Goal: Information Seeking & Learning: Understand process/instructions

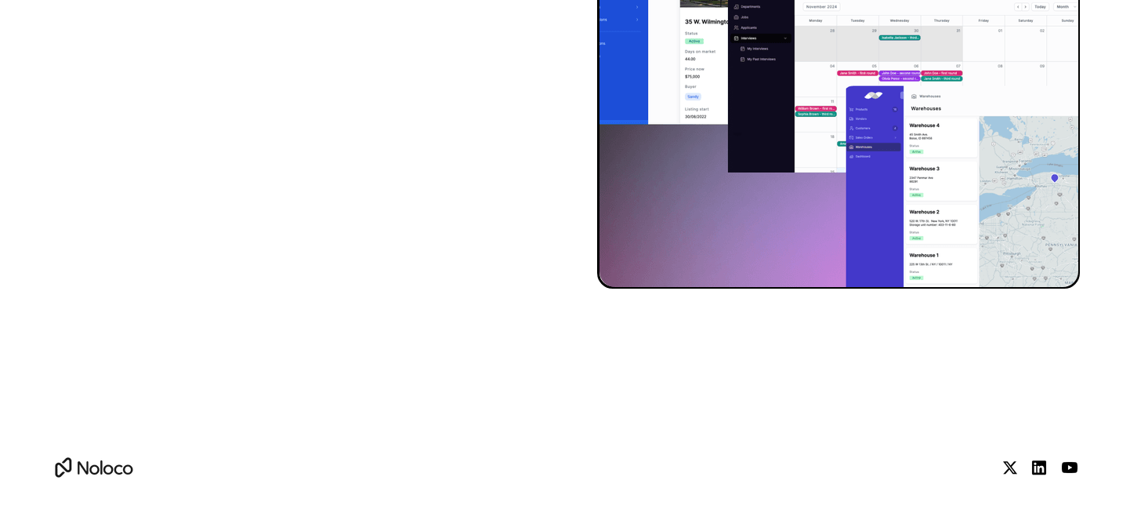
scroll to position [7148, 0]
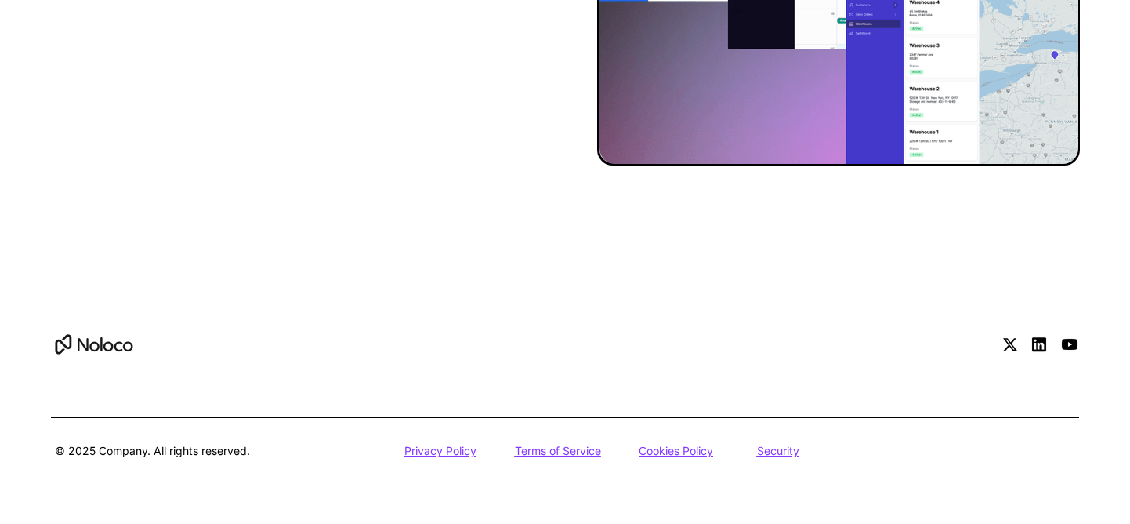
click at [780, 453] on u "Security" at bounding box center [778, 450] width 42 height 13
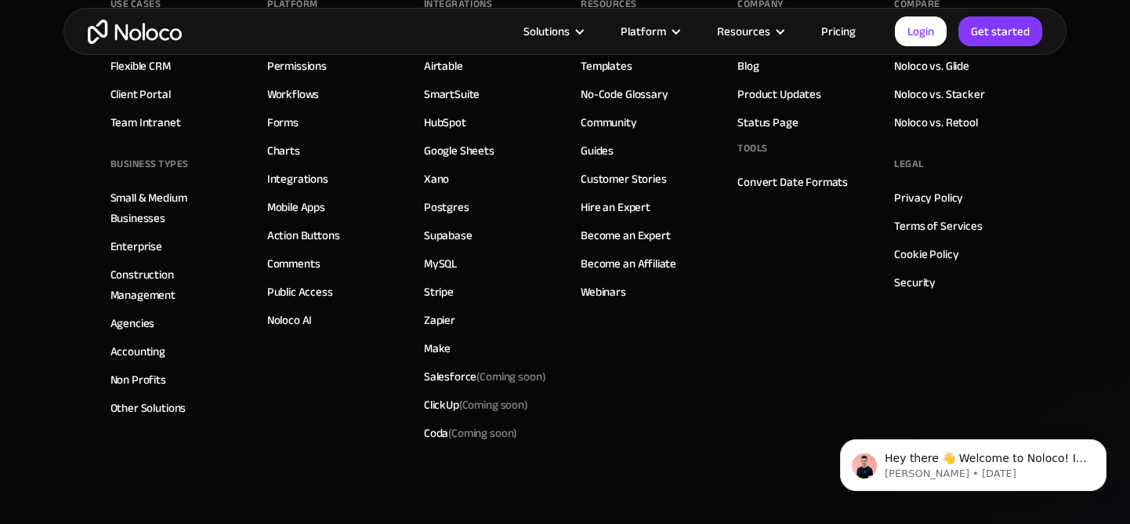
scroll to position [1512, 0]
click at [926, 257] on link "Cookie Policy" at bounding box center [926, 255] width 64 height 20
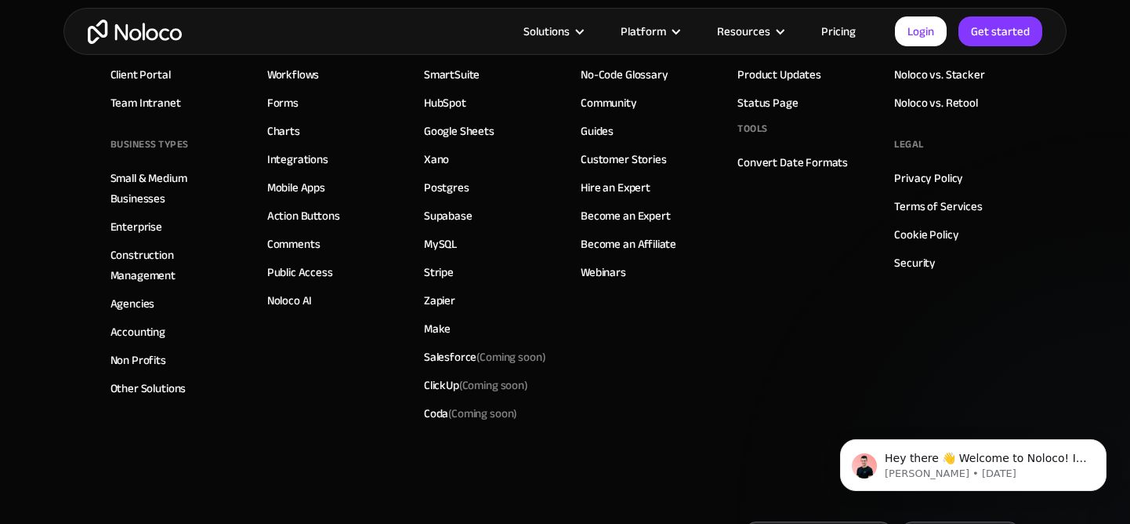
scroll to position [1658, 0]
click at [920, 205] on link "Terms of Services" at bounding box center [938, 208] width 88 height 20
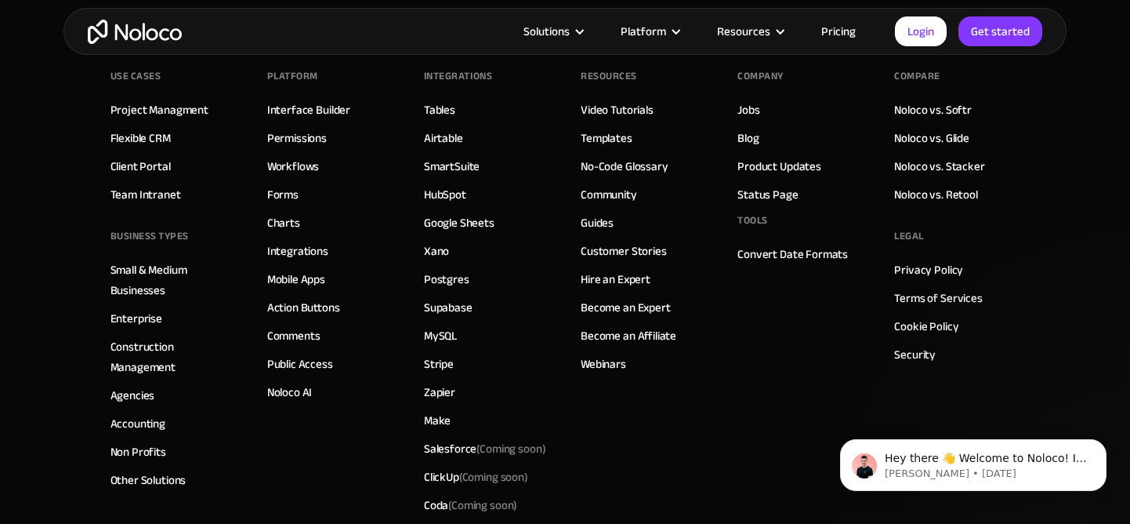
scroll to position [4083, 0]
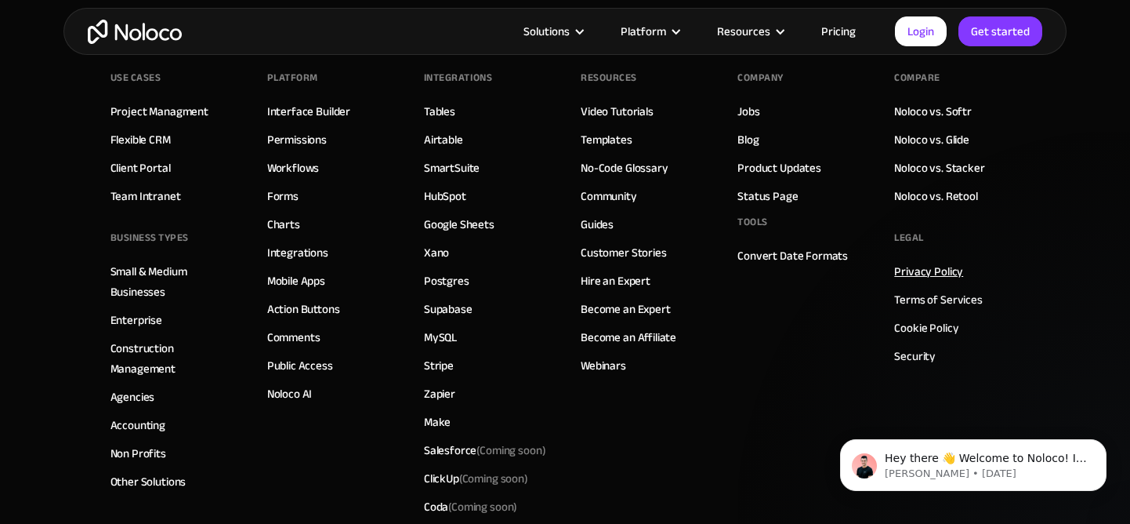
click at [926, 261] on link "Privacy Policy" at bounding box center [928, 271] width 69 height 20
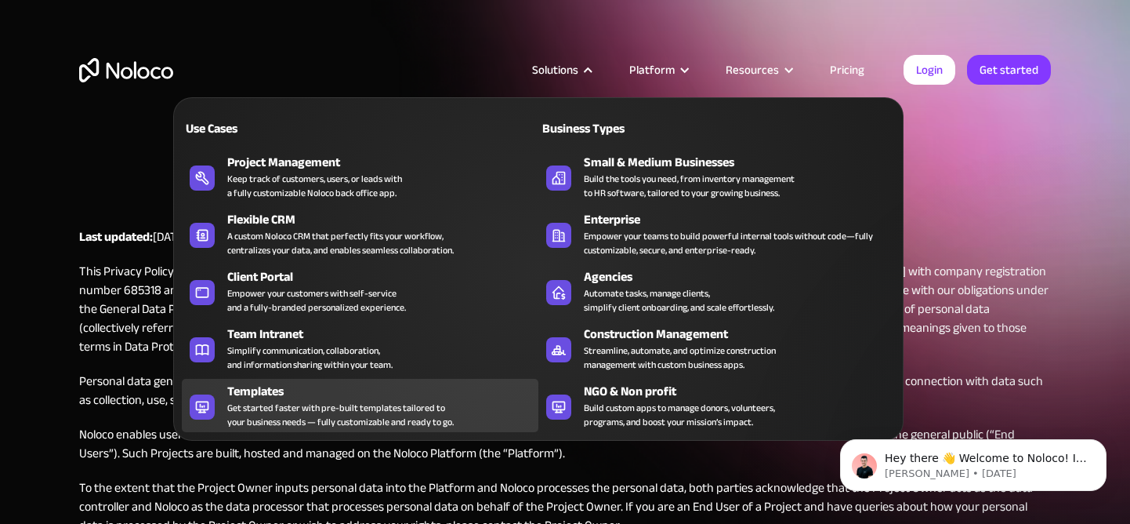
click at [314, 401] on div "Get started faster with pre-built templates tailored to your business needs — f…" at bounding box center [340, 415] width 227 height 28
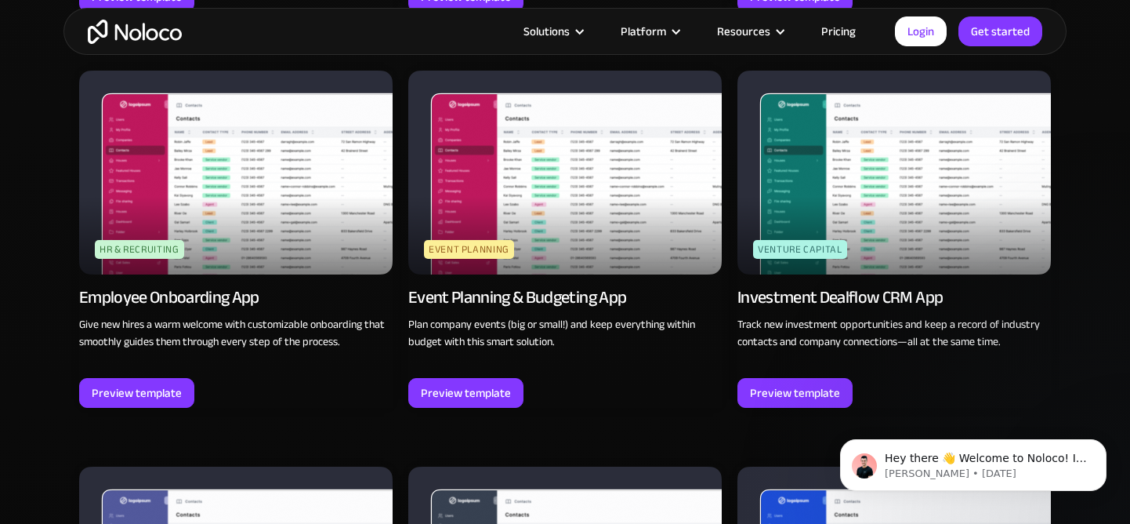
scroll to position [3615, 0]
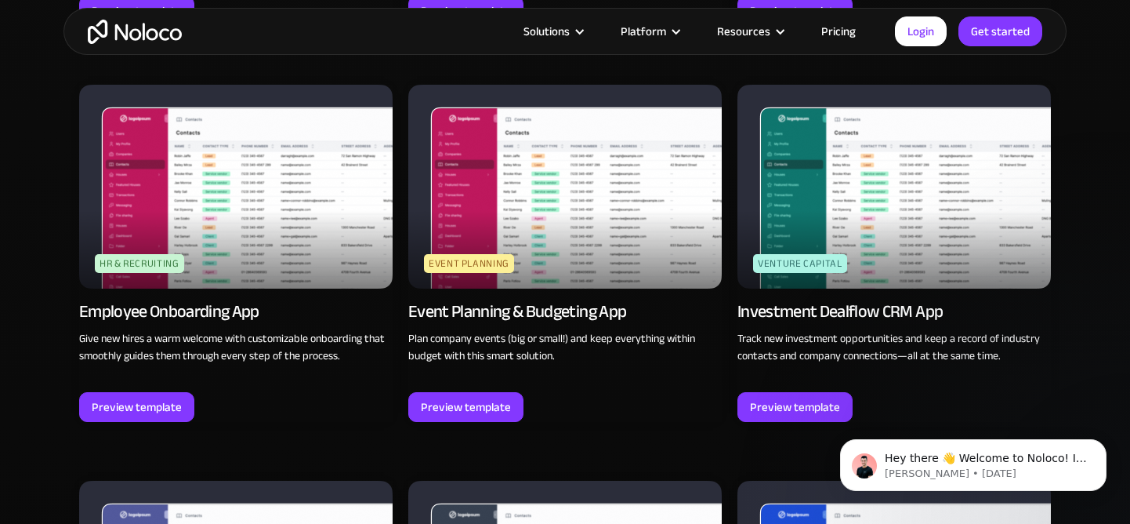
click at [593, 300] on div "Event Planning & Budgeting App" at bounding box center [517, 311] width 218 height 22
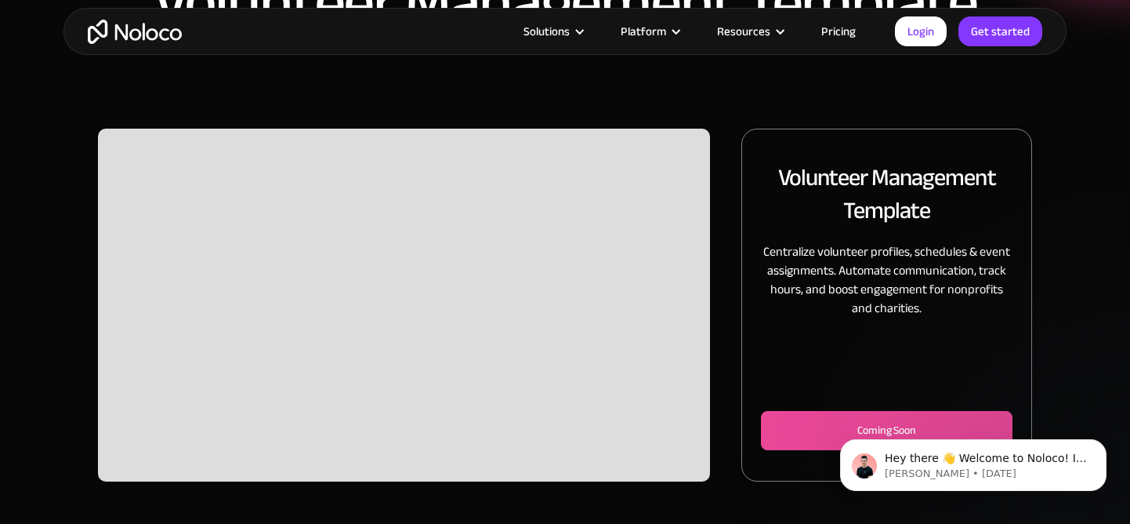
scroll to position [165, 0]
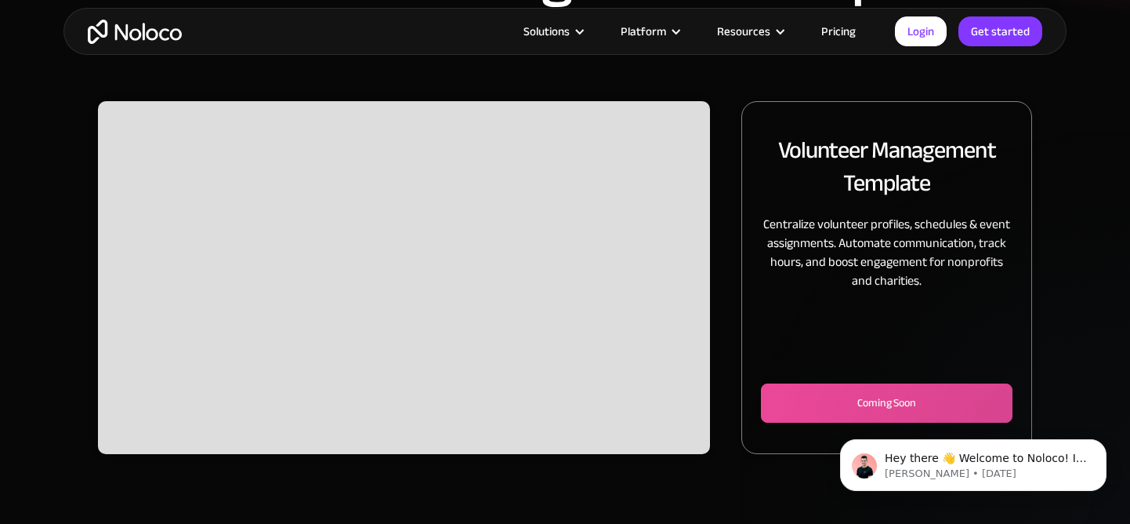
click at [225, 262] on div "Slide 2 of 2." at bounding box center [404, 277] width 612 height 353
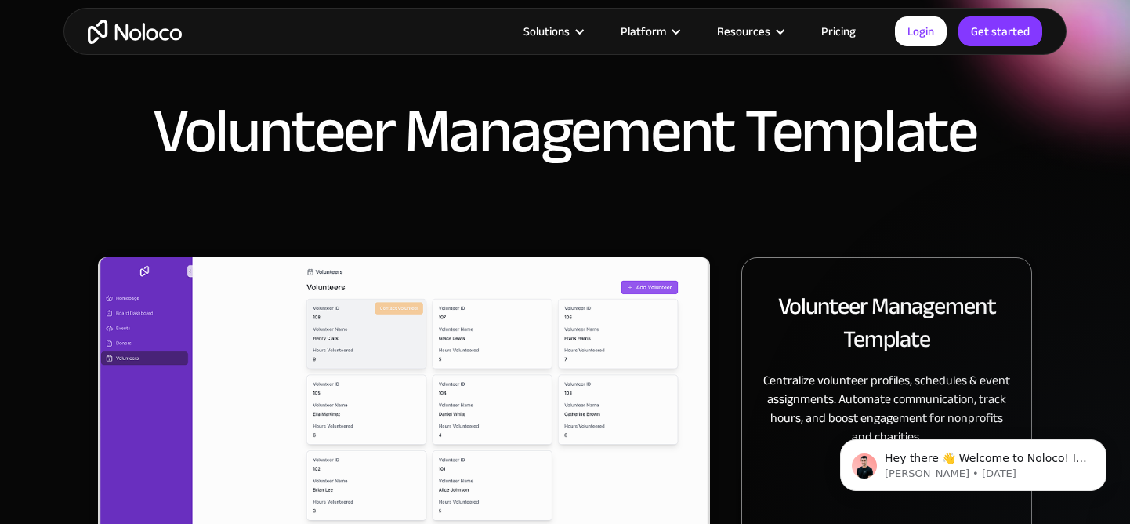
scroll to position [59, 0]
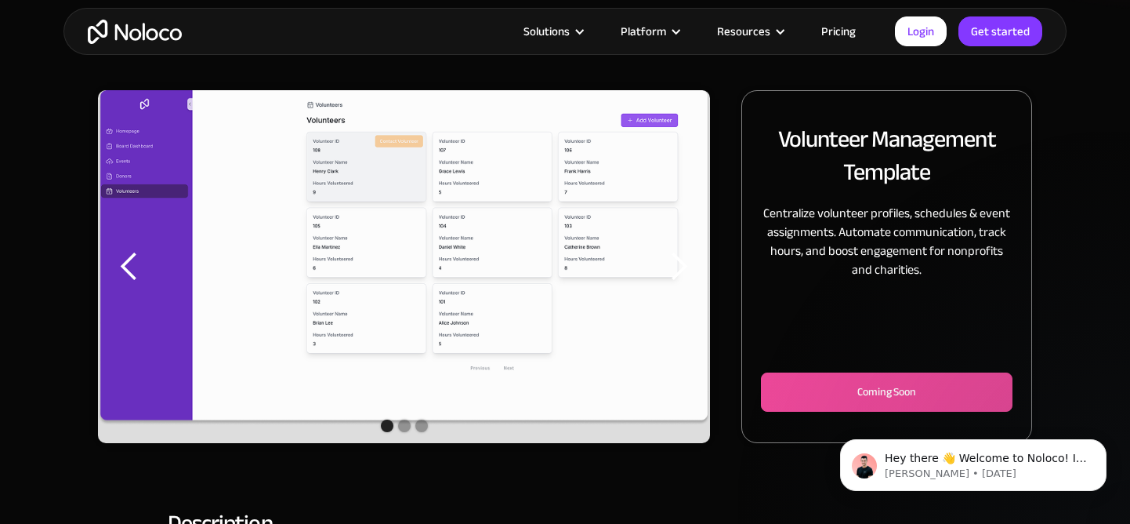
click at [133, 274] on div "previous slide" at bounding box center [129, 266] width 31 height 31
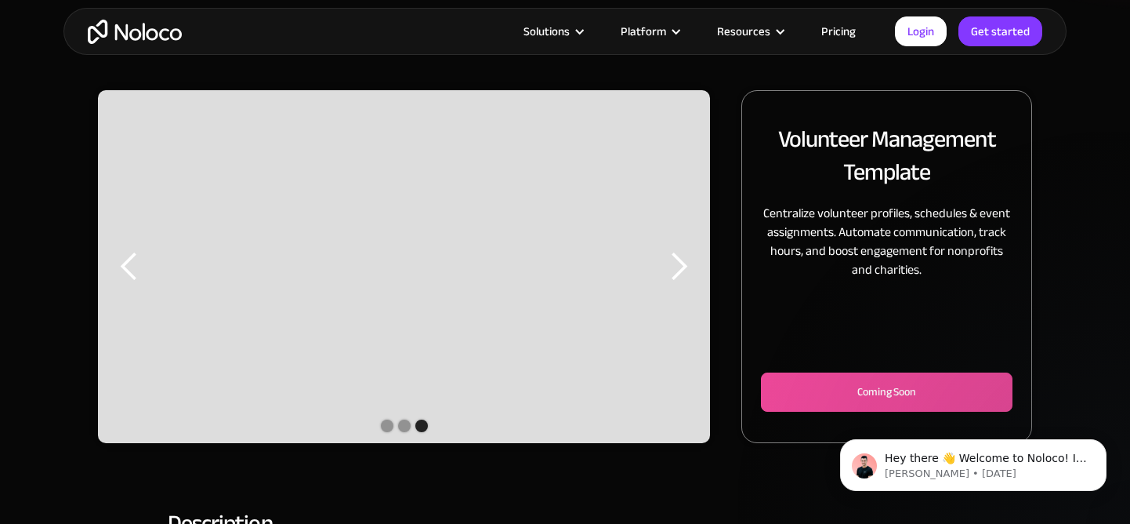
click at [131, 274] on div "previous slide" at bounding box center [129, 266] width 31 height 31
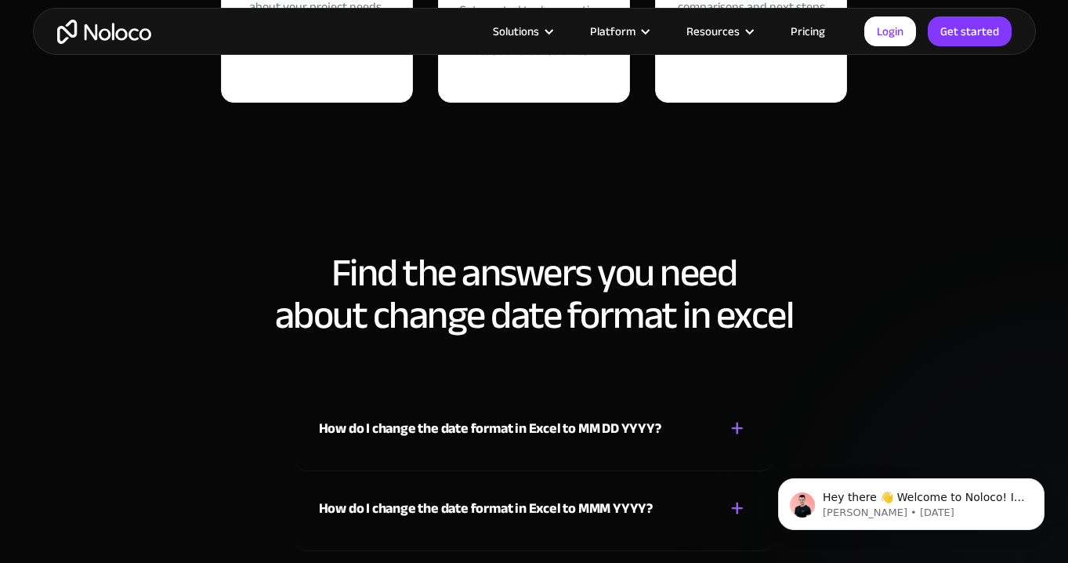
scroll to position [3573, 0]
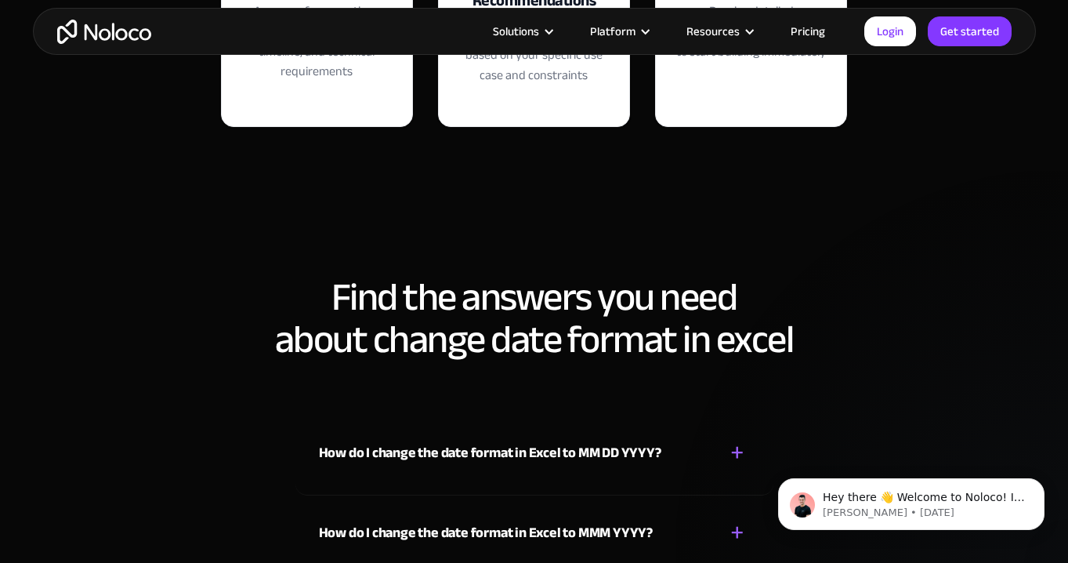
click at [517, 198] on div "×" at bounding box center [534, 197] width 1003 height 78
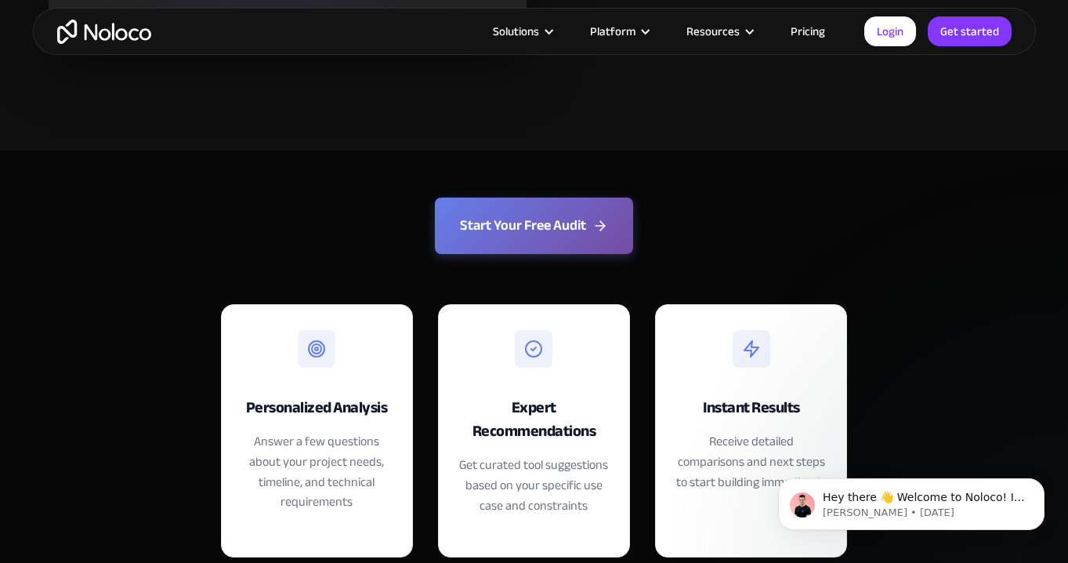
scroll to position [3158, 0]
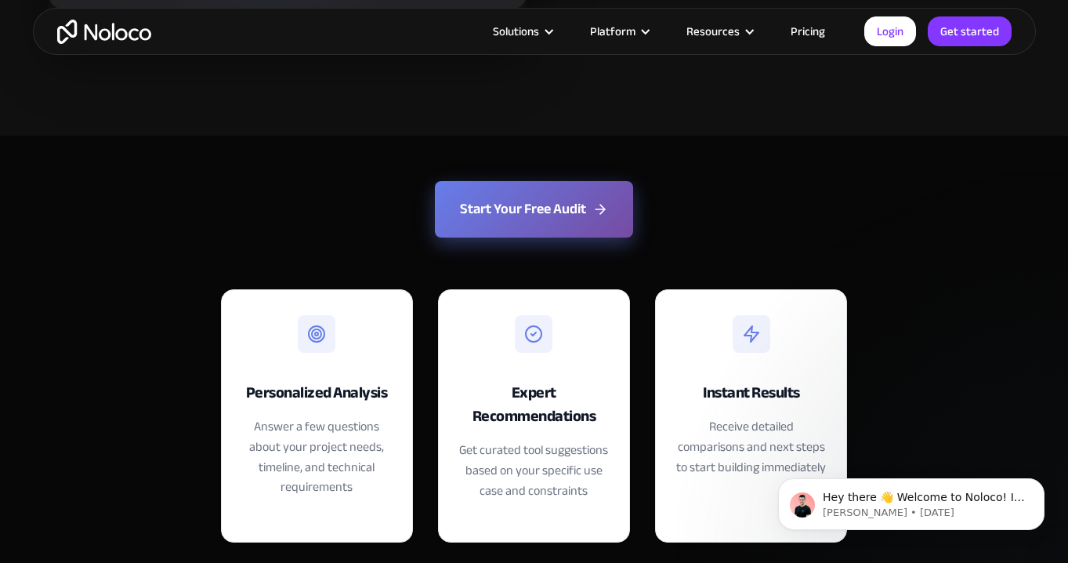
click at [542, 211] on button "Start Your Free Audit" at bounding box center [534, 209] width 198 height 56
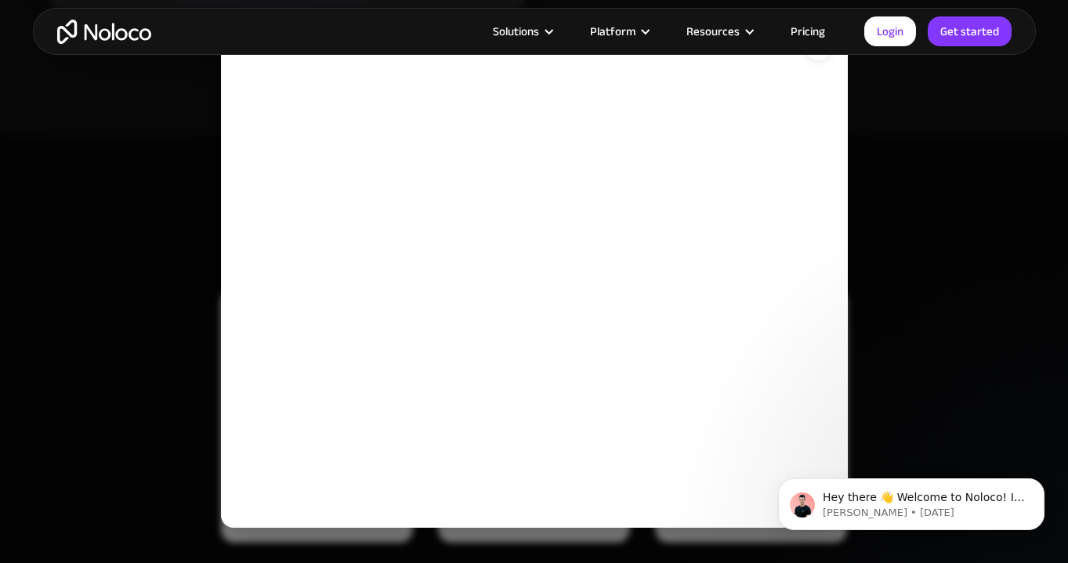
click at [820, 58] on div "Solutions Use Cases Business Types Project Management Keep track of customers, …" at bounding box center [534, 31] width 1068 height 63
click at [818, 55] on div "Solutions Use Cases Business Types Project Management Keep track of customers, …" at bounding box center [534, 31] width 1068 height 63
click at [819, 59] on div "Solutions Use Cases Business Types Project Management Keep track of customers, …" at bounding box center [534, 31] width 1068 height 63
click at [179, 330] on div "×" at bounding box center [534, 281] width 1068 height 563
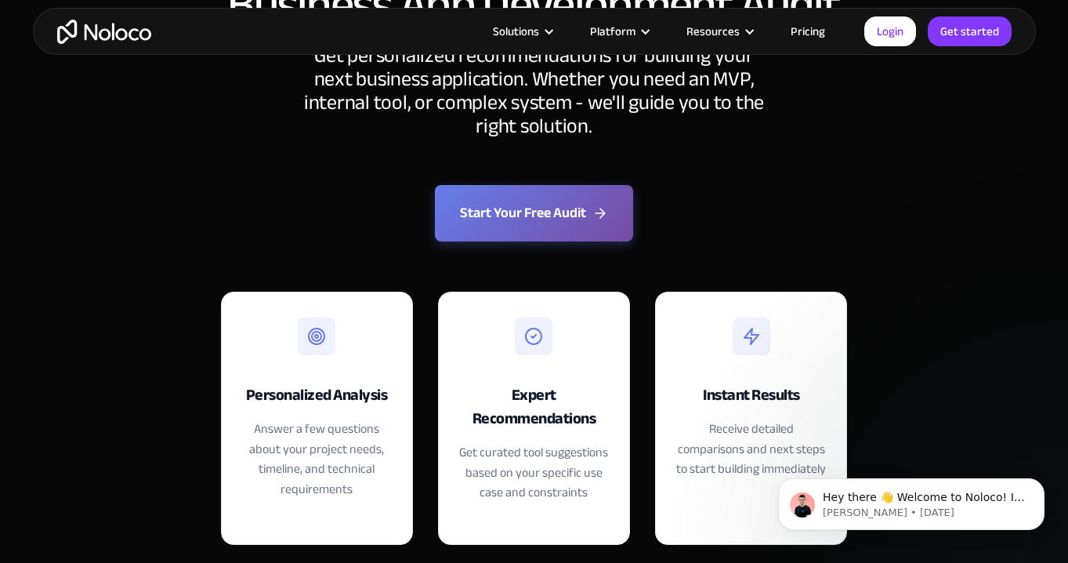
scroll to position [241, 0]
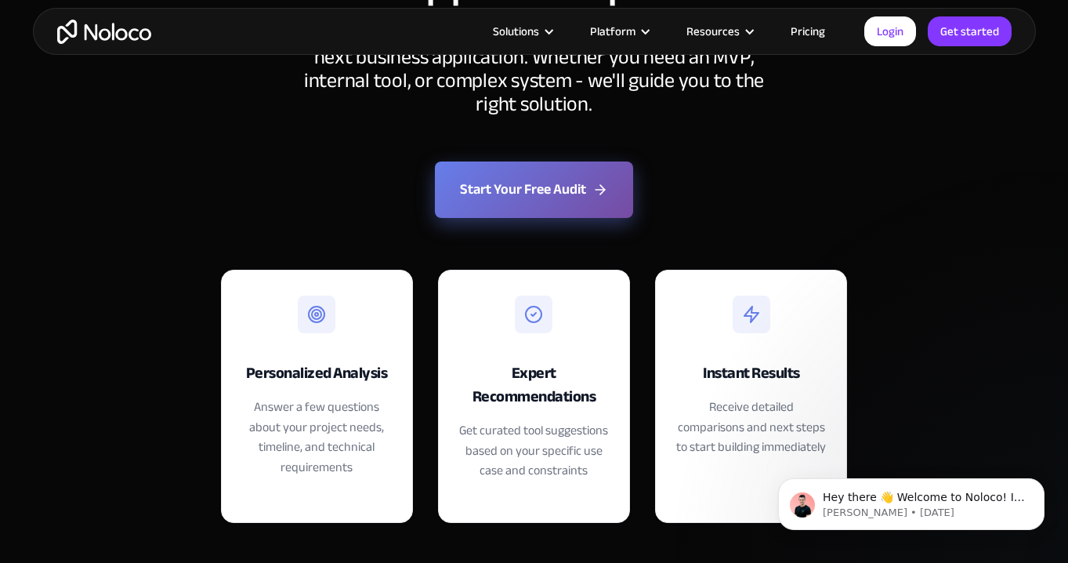
click at [503, 201] on link "Start Your Free Audit" at bounding box center [534, 189] width 198 height 56
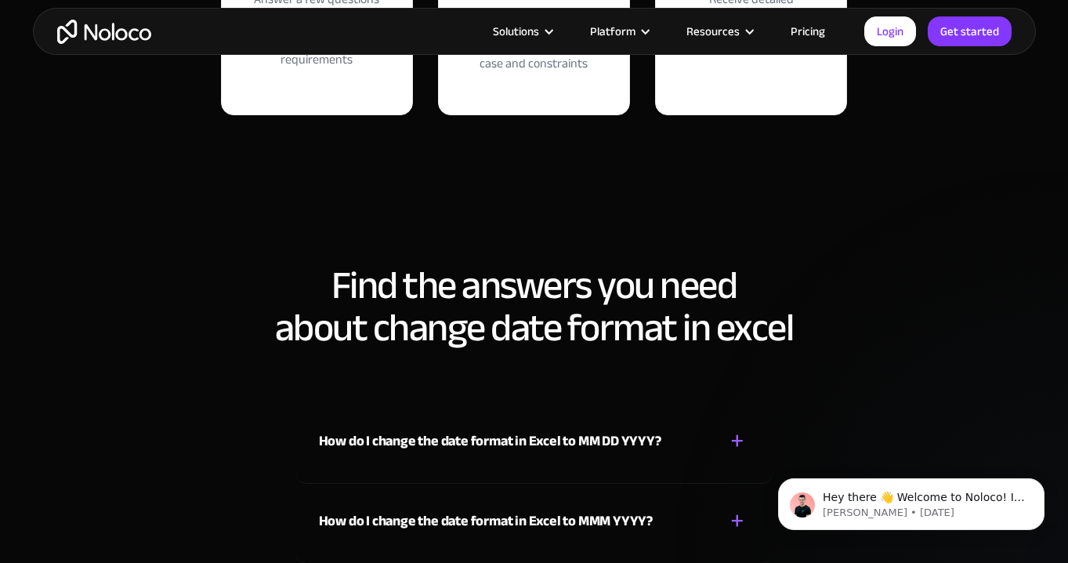
scroll to position [3590, 0]
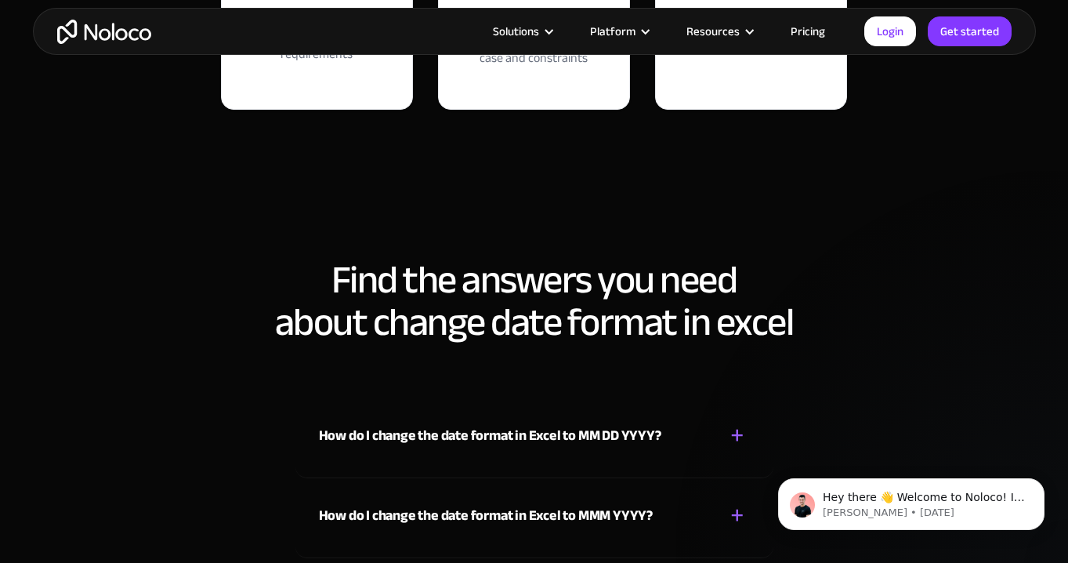
click at [554, 195] on div "×" at bounding box center [534, 180] width 1003 height 78
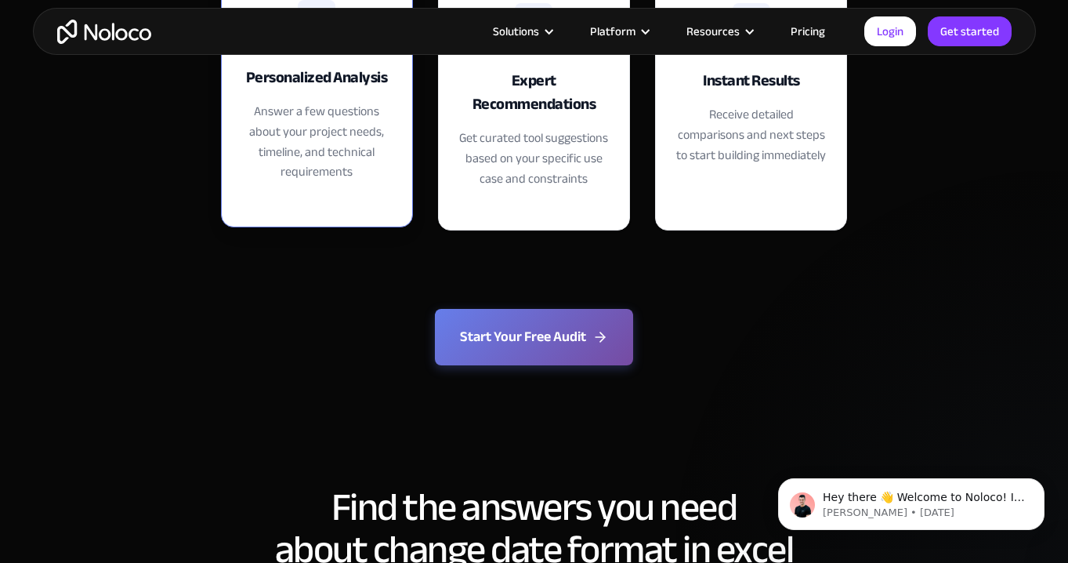
scroll to position [3500, 0]
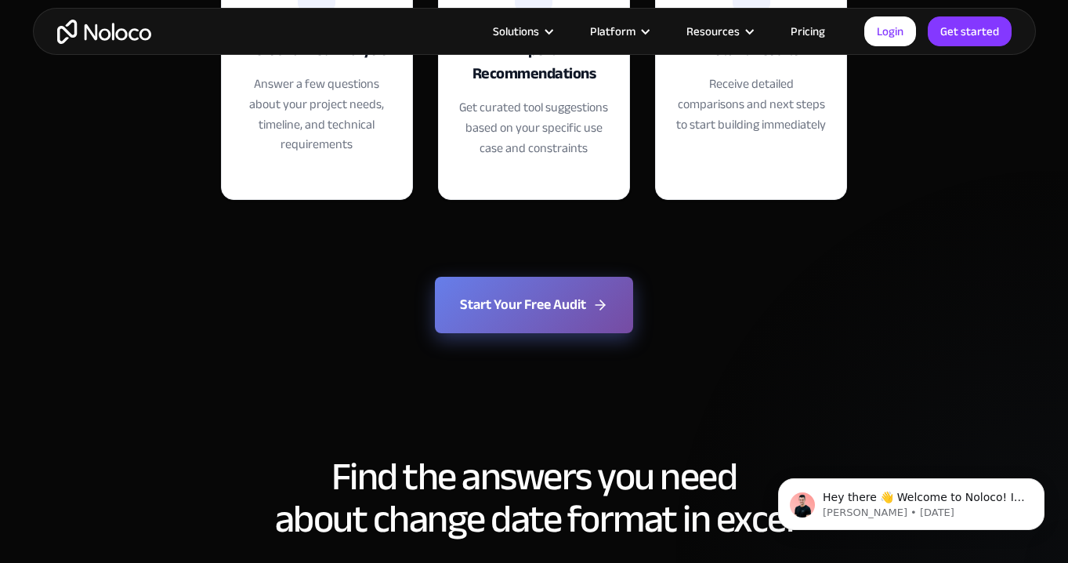
click at [542, 301] on button "Start Your Free Audit" at bounding box center [534, 305] width 198 height 56
click at [535, 297] on button "Start Your Free Audit" at bounding box center [534, 305] width 198 height 56
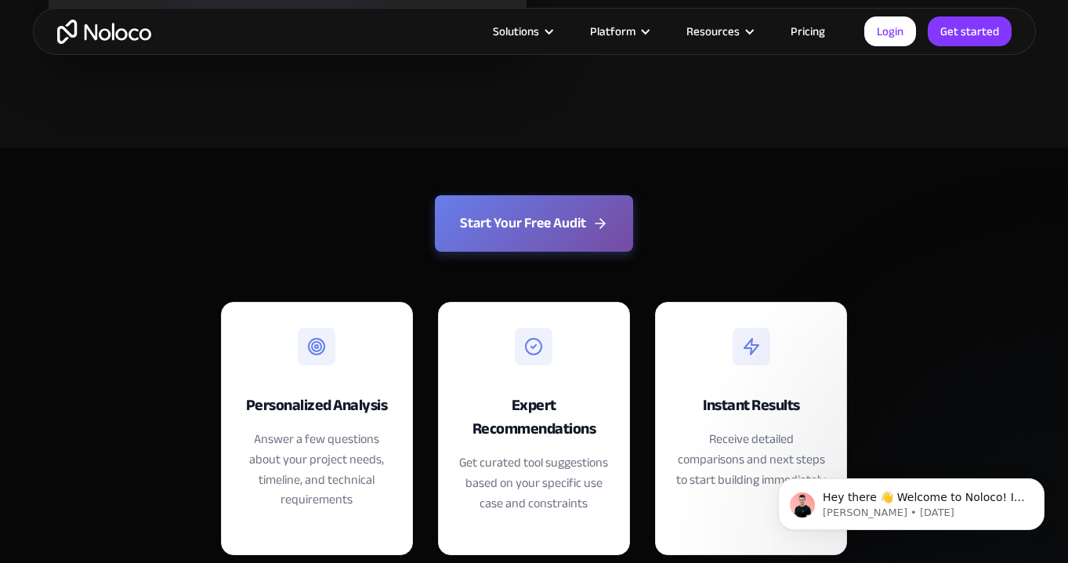
scroll to position [3112, 0]
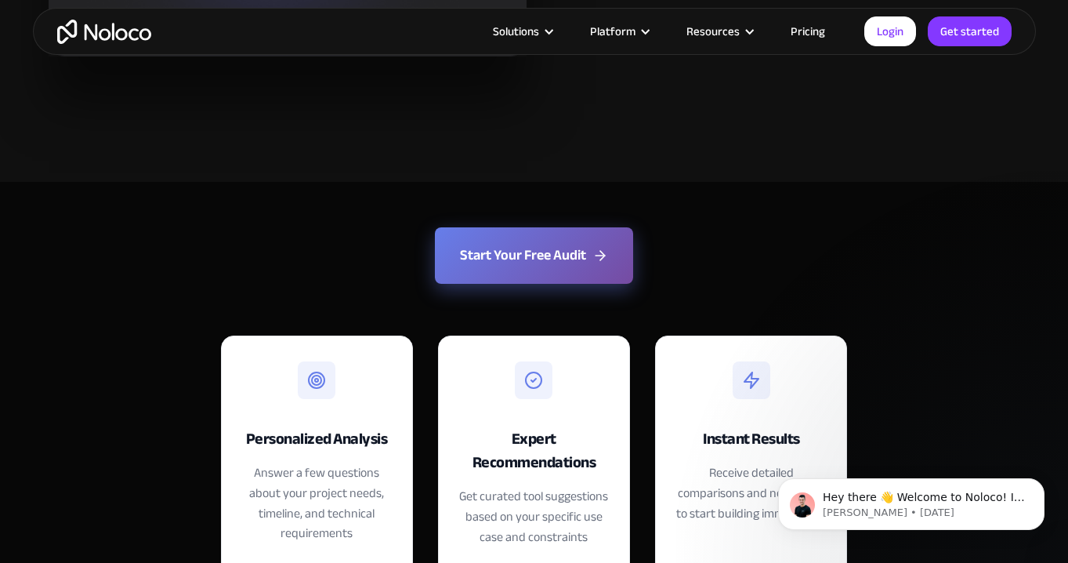
click at [533, 259] on button "Start Your Free Audit" at bounding box center [534, 255] width 198 height 56
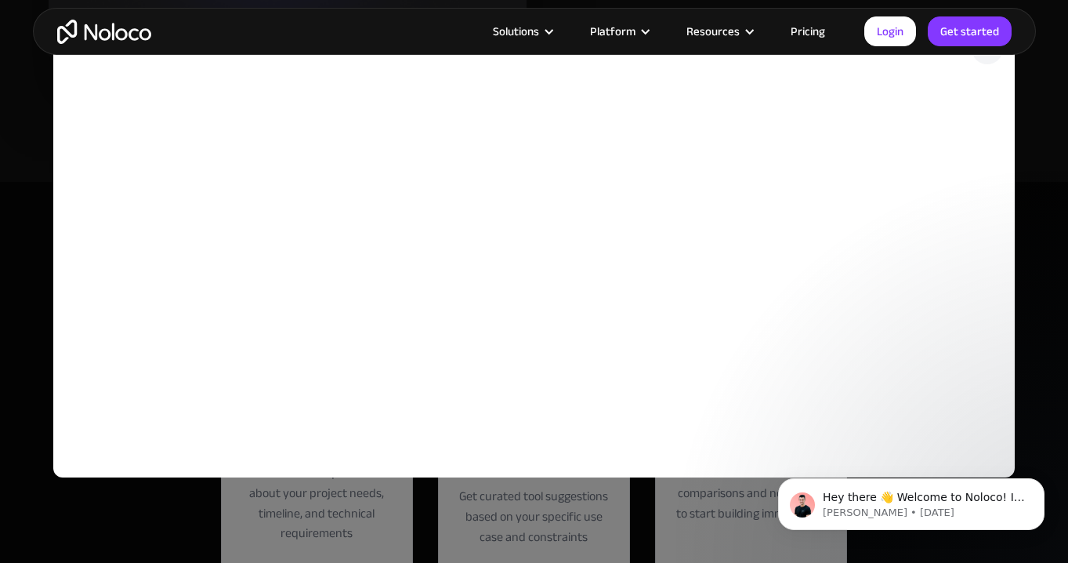
click at [1062, 111] on div "×" at bounding box center [534, 281] width 1068 height 563
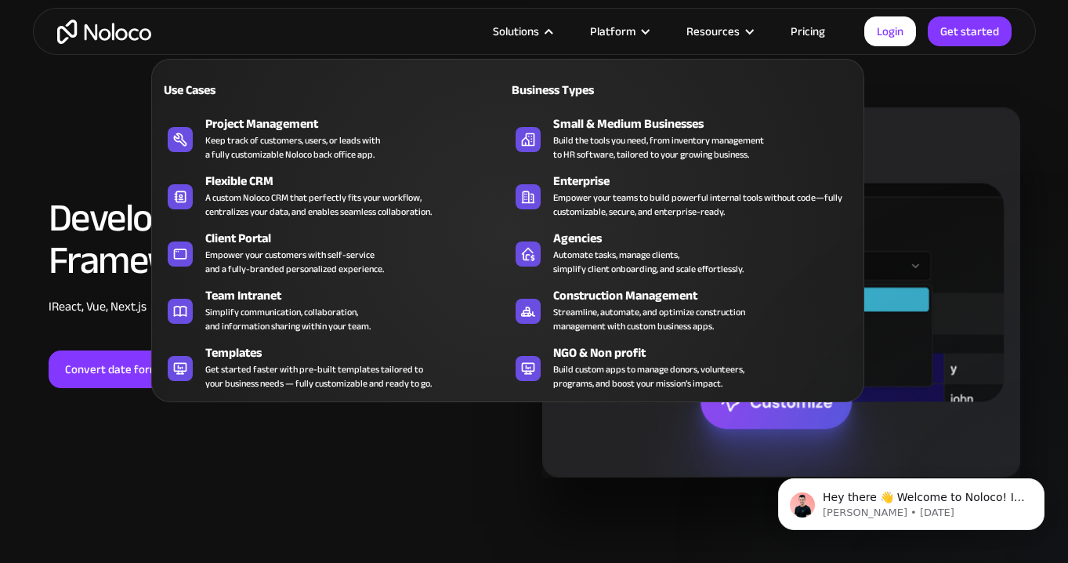
scroll to position [2068, 0]
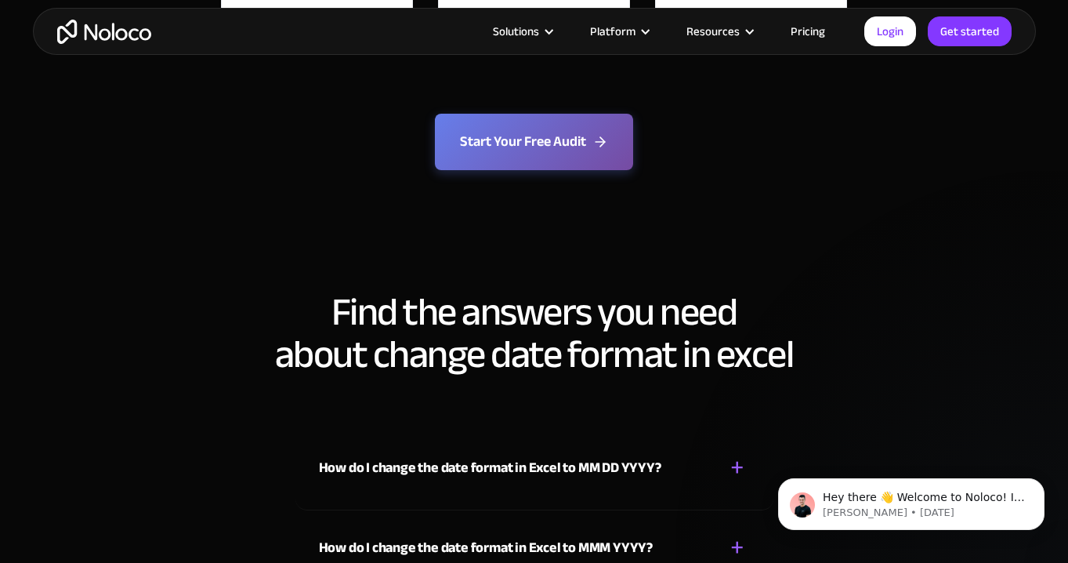
scroll to position [3663, 0]
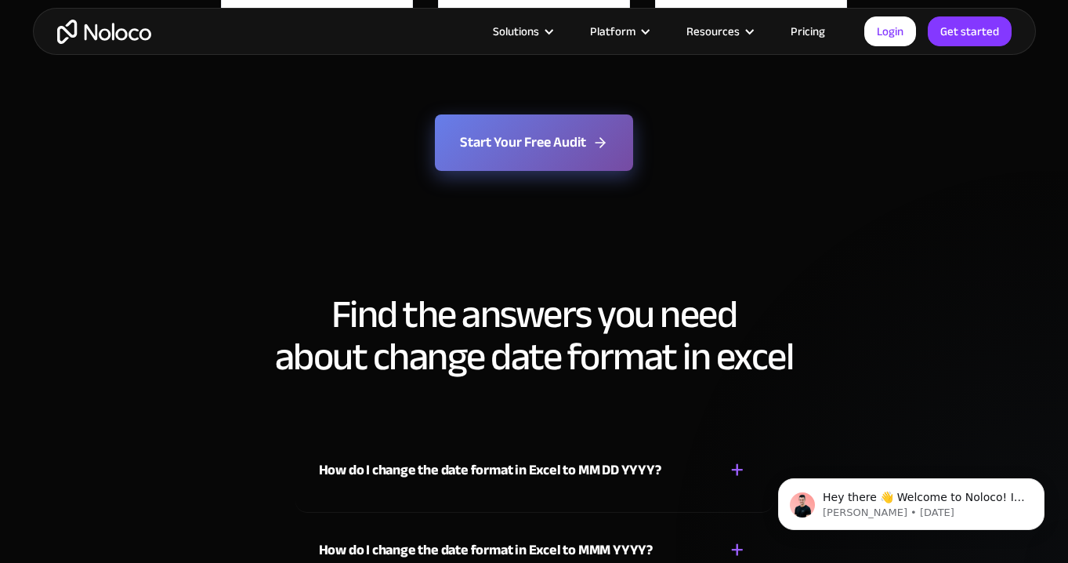
click at [503, 153] on button "Start Your Free Audit" at bounding box center [534, 142] width 198 height 56
click at [551, 144] on button "Start Your Free Audit" at bounding box center [534, 142] width 198 height 56
